Goal: Task Accomplishment & Management: Use online tool/utility

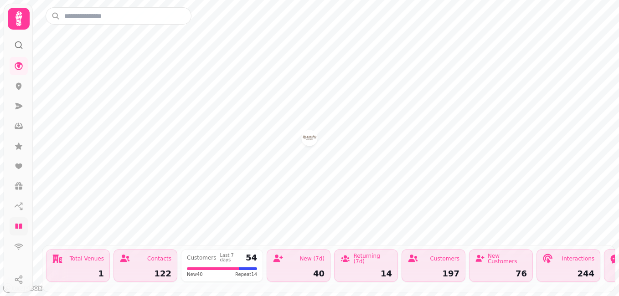
click at [20, 231] on link at bounding box center [19, 226] width 18 height 18
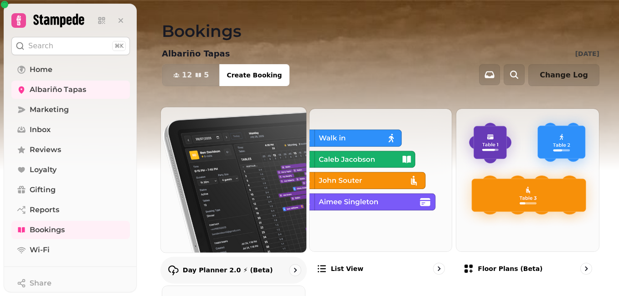
click at [228, 200] on img at bounding box center [234, 180] width 160 height 160
